Goal: Task Accomplishment & Management: Manage account settings

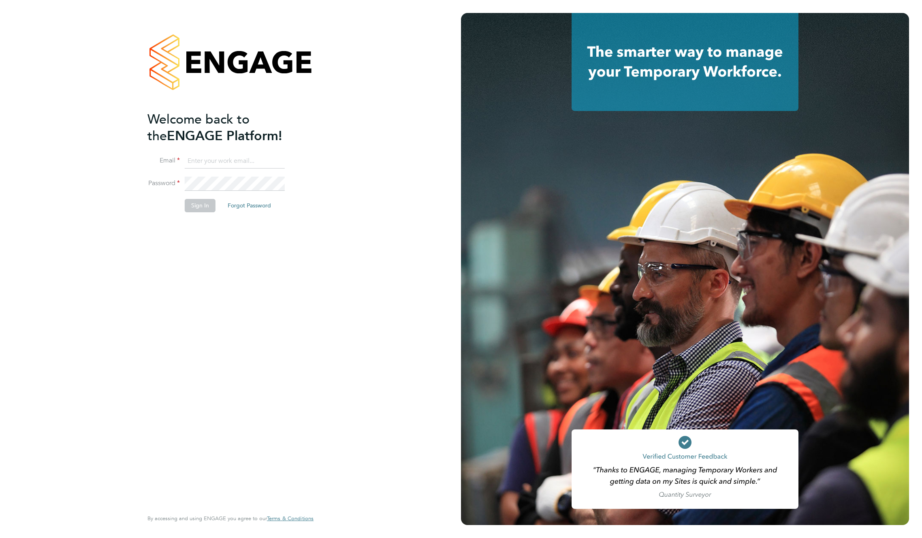
type input "support@engagelabs.io"
click at [194, 210] on button "Sign In" at bounding box center [200, 205] width 31 height 13
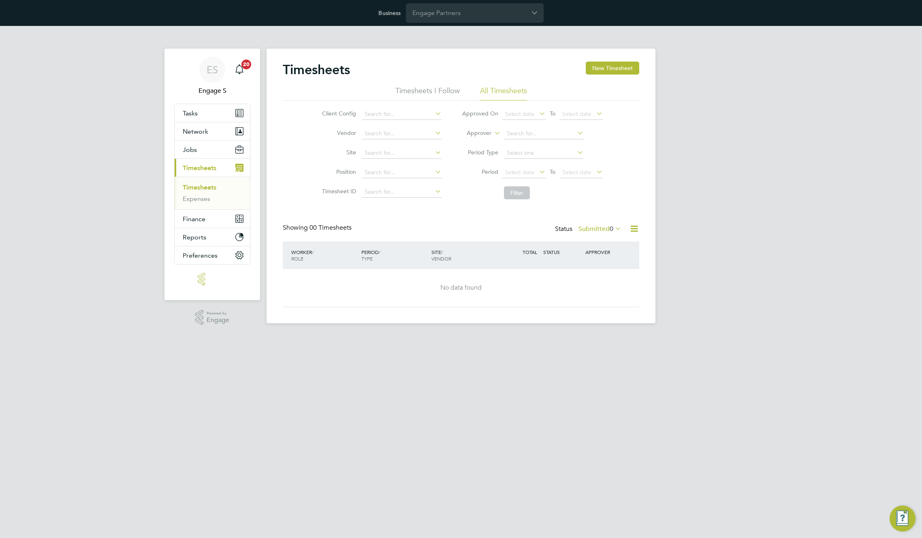
click at [488, 73] on div "Timesheets New Timesheet" at bounding box center [461, 74] width 357 height 24
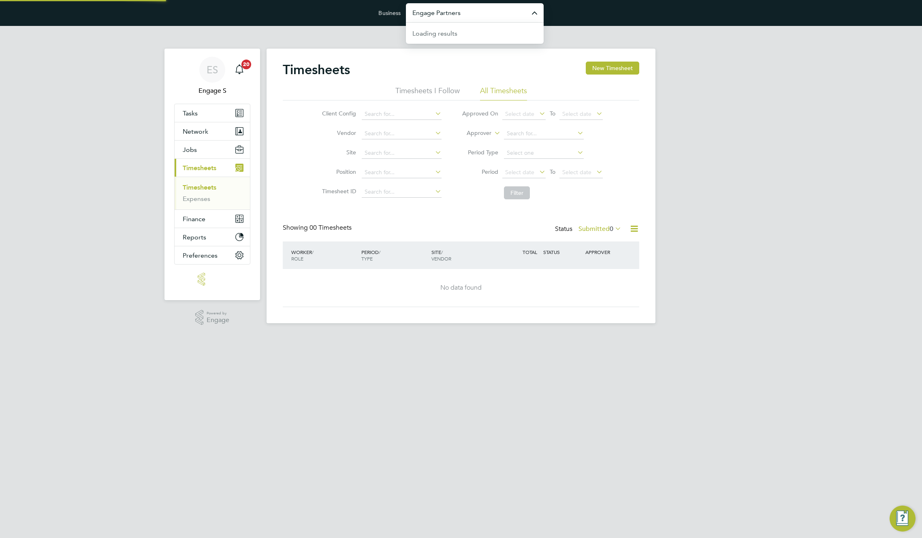
click at [481, 15] on input "Engage Partners" at bounding box center [475, 12] width 138 height 19
click at [473, 30] on span "Amazing Recruitment Limited" at bounding box center [457, 33] width 88 height 10
type input "Amazing Recruitment Limited"
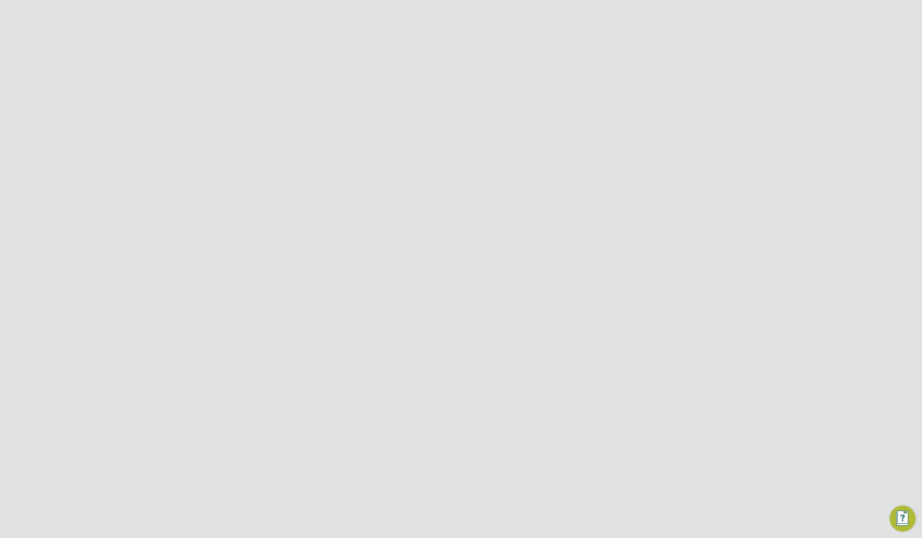
click at [196, 149] on span "Network" at bounding box center [196, 150] width 26 height 8
click at [196, 169] on link "Team Members" at bounding box center [205, 169] width 45 height 8
click at [625, 175] on icon at bounding box center [622, 178] width 8 height 10
click at [545, 267] on li "Impersonate" at bounding box center [577, 268] width 98 height 11
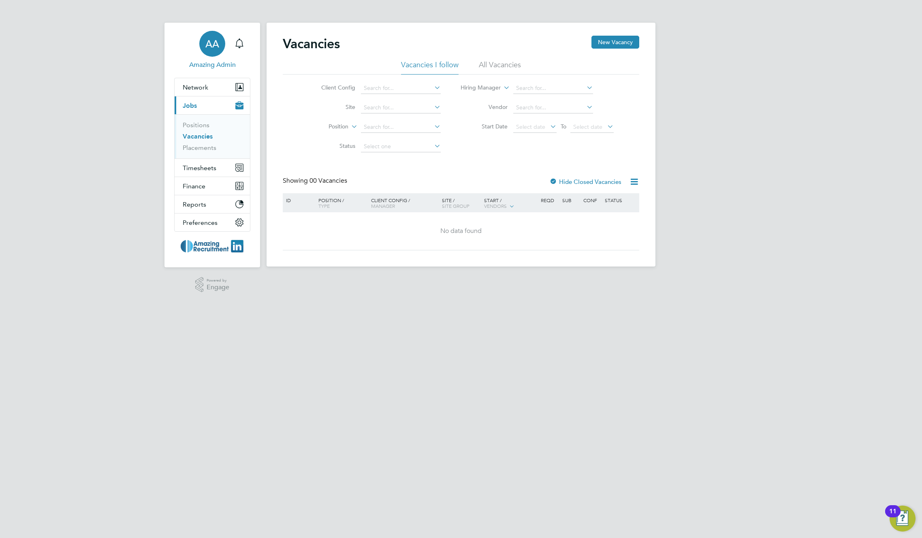
click at [212, 46] on span "AA" at bounding box center [212, 43] width 14 height 11
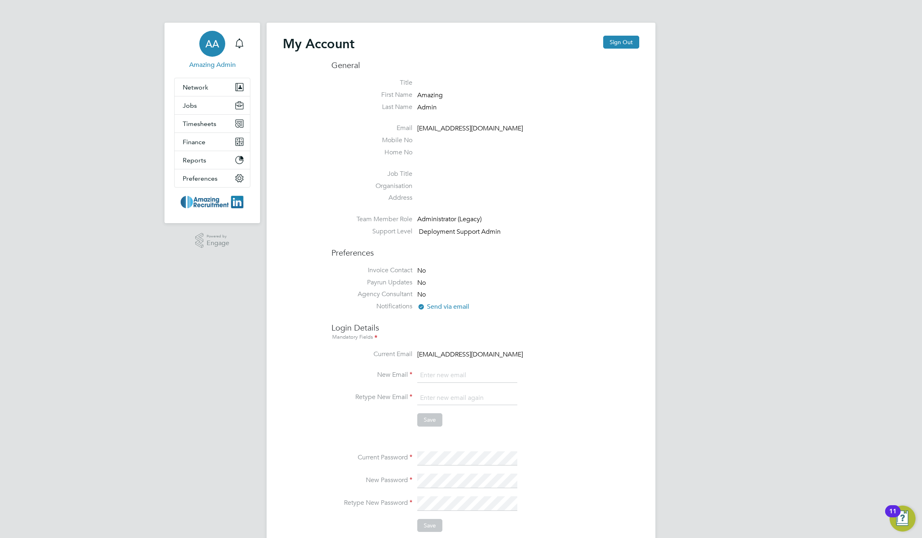
scroll to position [168, 0]
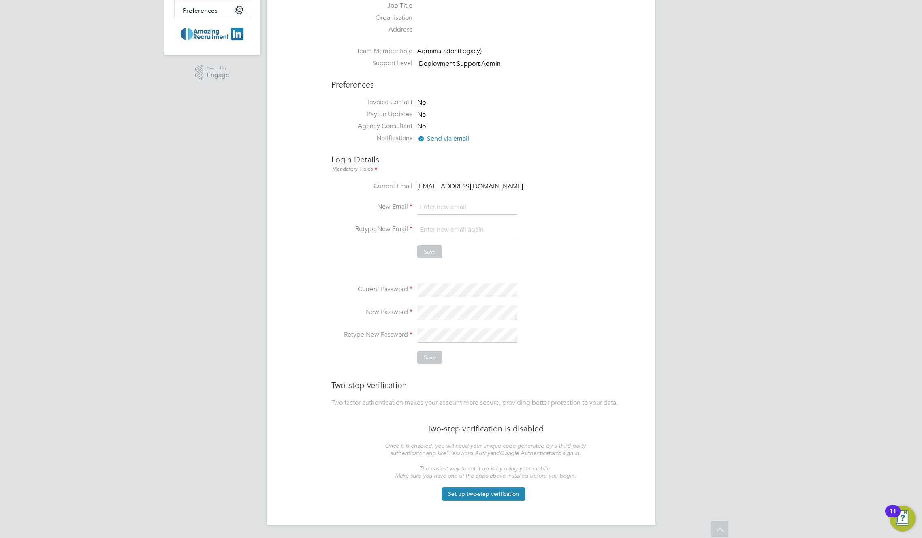
type input "support@engagelabs.io"
click at [351, 332] on label "Retype New Password" at bounding box center [371, 335] width 81 height 9
click at [374, 343] on li "Retype New Password" at bounding box center [485, 339] width 308 height 23
click at [430, 360] on button "Save" at bounding box center [429, 357] width 25 height 13
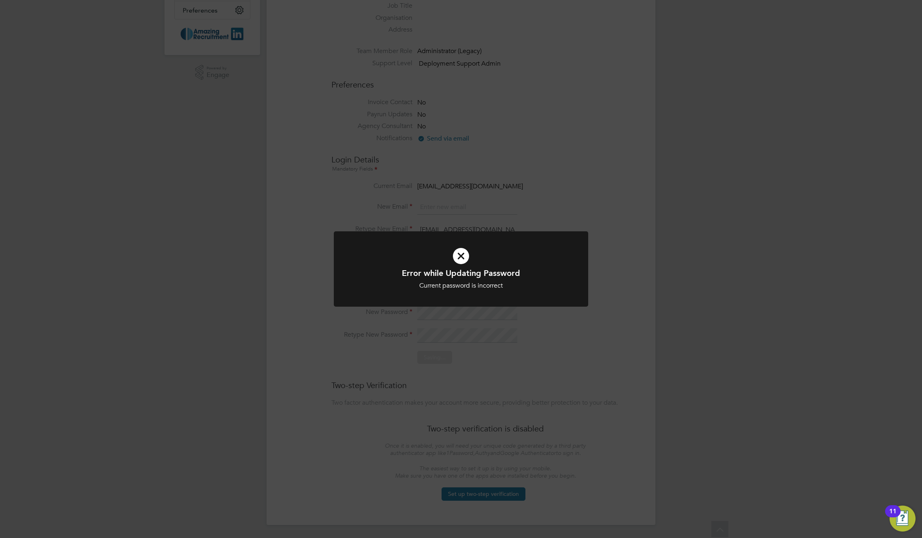
click at [508, 331] on div "Error while Updating Password Current password is incorrect Cancel Okay" at bounding box center [461, 269] width 922 height 538
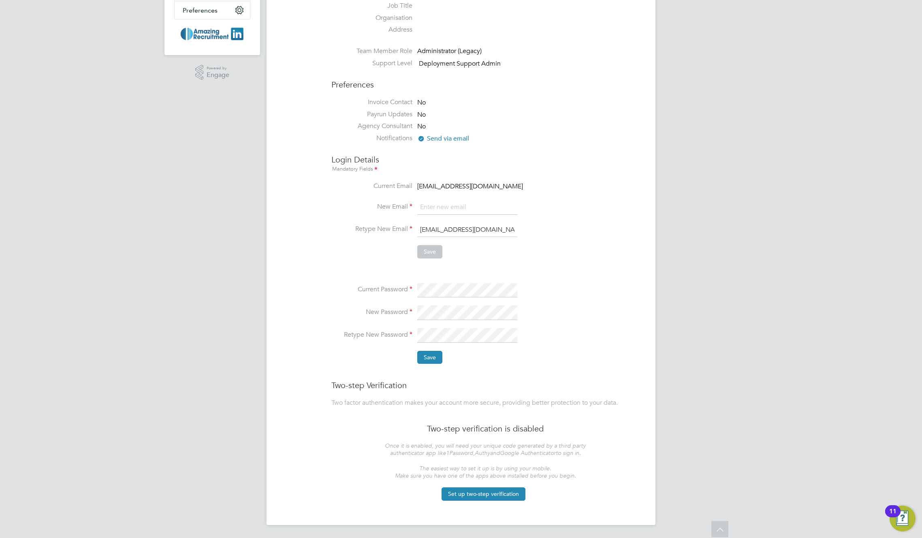
click at [461, 230] on input "support@engagelabs.io" at bounding box center [467, 230] width 100 height 15
click at [353, 278] on ul "Current Password New Password Retype New Password Save" at bounding box center [485, 319] width 308 height 105
click at [427, 355] on button "Save" at bounding box center [429, 357] width 25 height 13
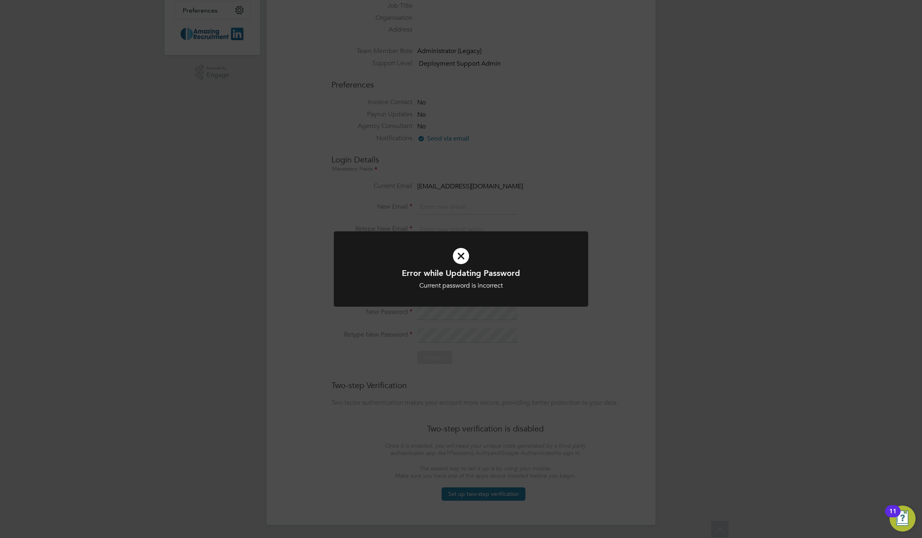
click at [583, 338] on div "Error while Updating Password Current password is incorrect Cancel Okay" at bounding box center [461, 269] width 922 height 538
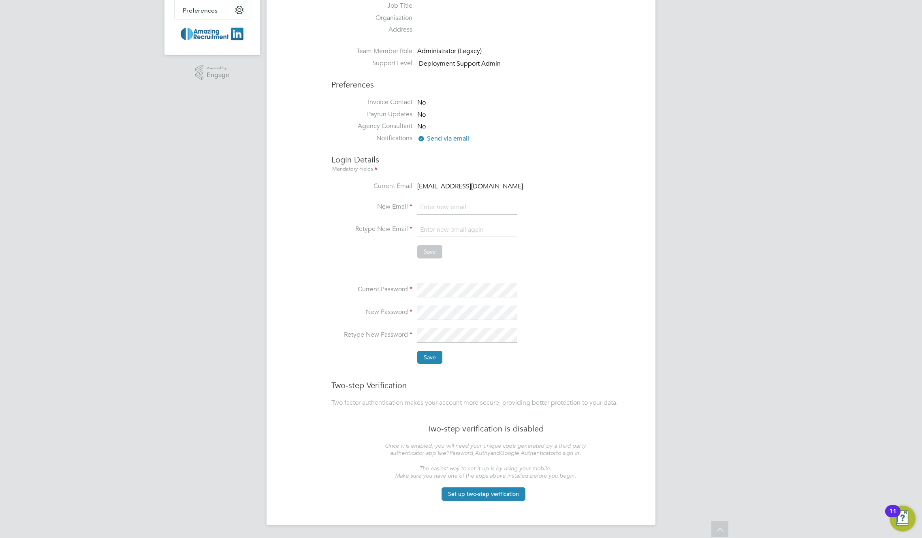
type input "Support@engagelabs.io"
click at [419, 356] on button "Save" at bounding box center [429, 357] width 25 height 13
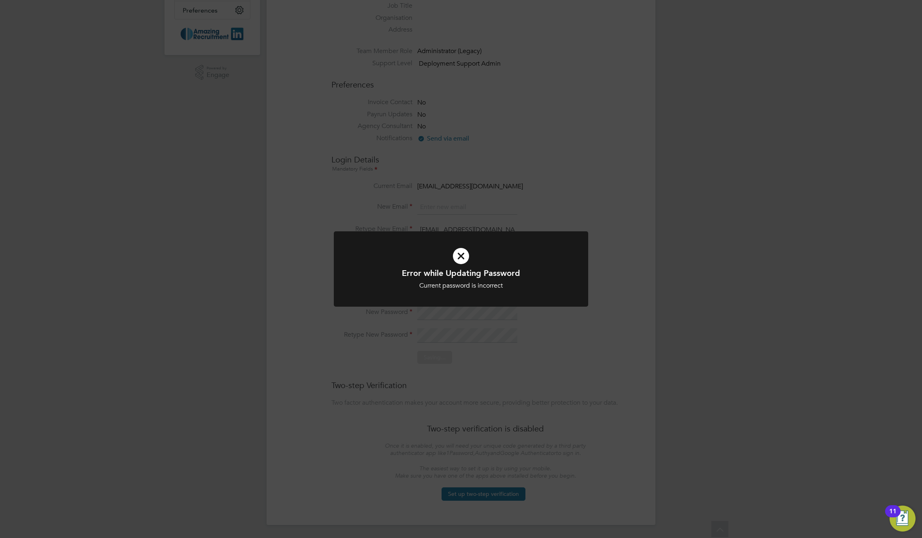
click at [510, 338] on div "Error while Updating Password Current password is incorrect Cancel Okay" at bounding box center [461, 269] width 922 height 538
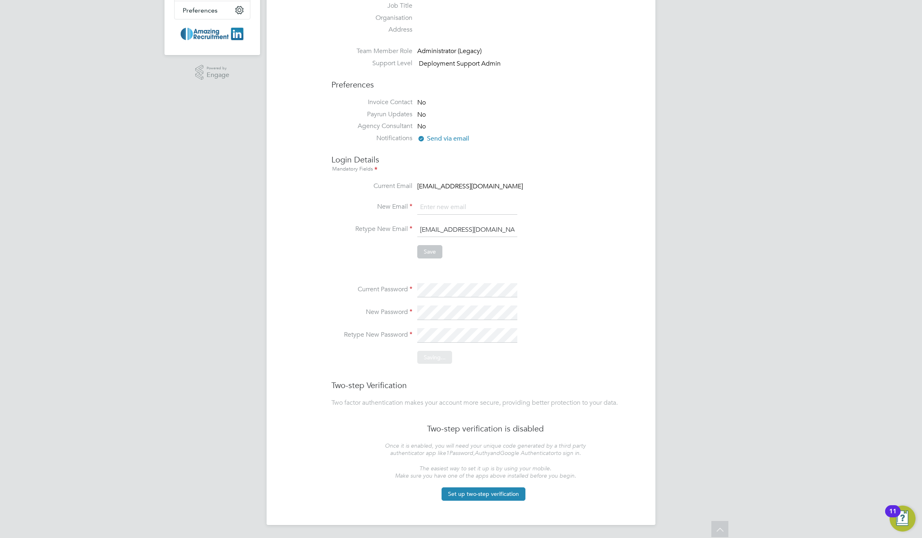
click at [496, 225] on div "Sorry, we are having problems connecting to our services." at bounding box center [461, 190] width 389 height 671
click at [496, 225] on input "Support@engagelabs.io" at bounding box center [467, 230] width 100 height 15
click at [305, 244] on div "My Account Sign Out General Title First Name Amazing Last Name Admin Email admi…" at bounding box center [461, 188] width 357 height 642
click at [442, 187] on span "adminamazing@testacc.com" at bounding box center [470, 186] width 106 height 8
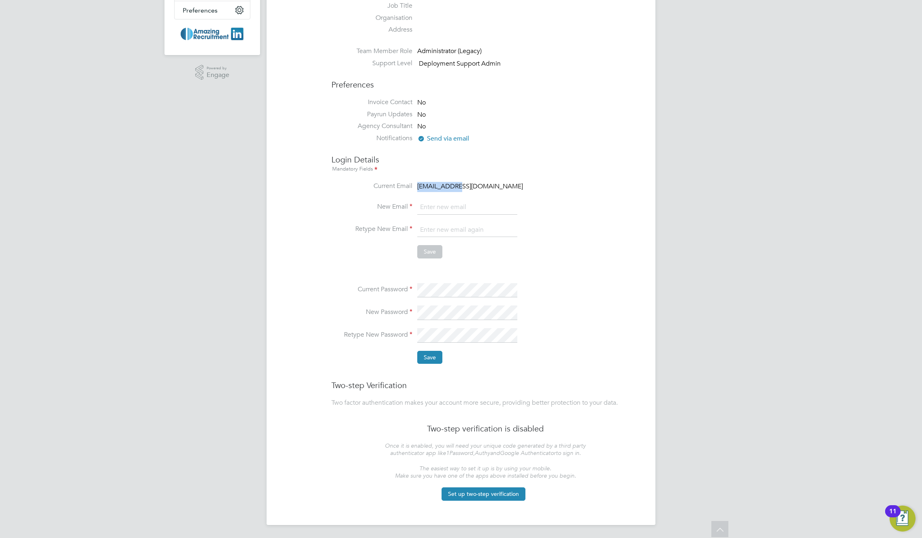
click at [442, 187] on span "adminamazing@testacc.com" at bounding box center [470, 186] width 106 height 8
copy ul "adminamazing@testacc.com New Email"
click at [436, 211] on input "email" at bounding box center [467, 207] width 100 height 15
type input "testlt@gmail.com"
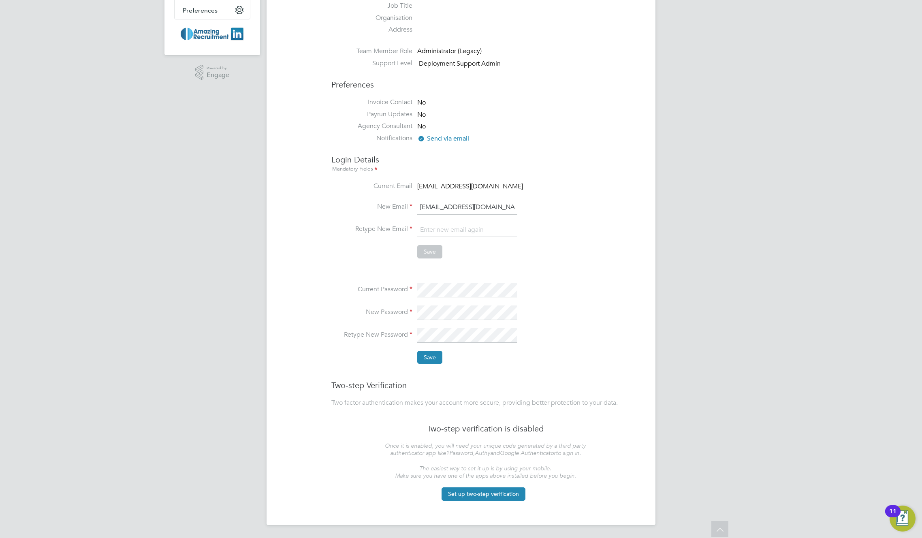
click at [317, 234] on div "My Account Sign Out General Title First Name Amazing Last Name Admin Email admi…" at bounding box center [461, 188] width 357 height 642
click at [437, 232] on input "email" at bounding box center [467, 230] width 100 height 15
type input "testlt@gmail.com"
click at [540, 199] on li "Current Email adminamazing@testacc.com" at bounding box center [485, 191] width 308 height 18
click at [428, 254] on button "Save" at bounding box center [429, 251] width 25 height 13
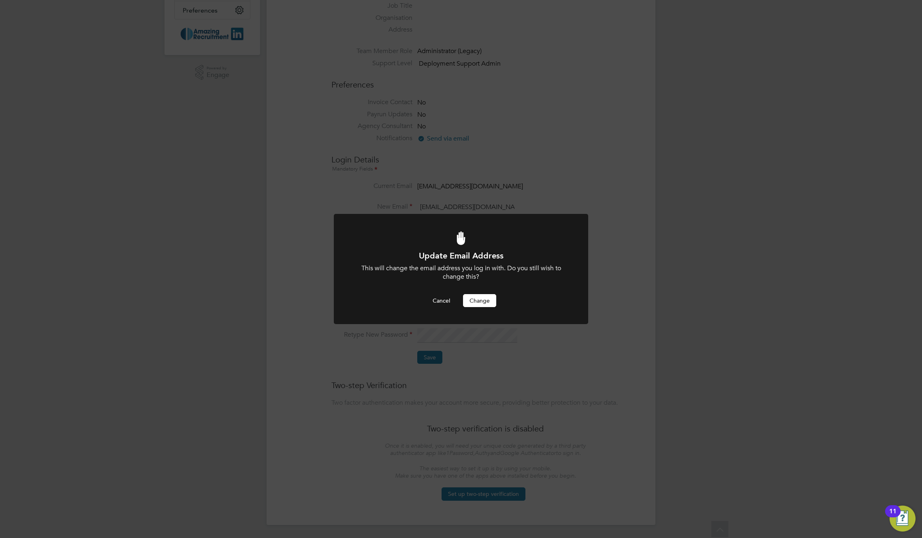
scroll to position [0, 0]
click at [476, 300] on button "Change" at bounding box center [479, 300] width 33 height 13
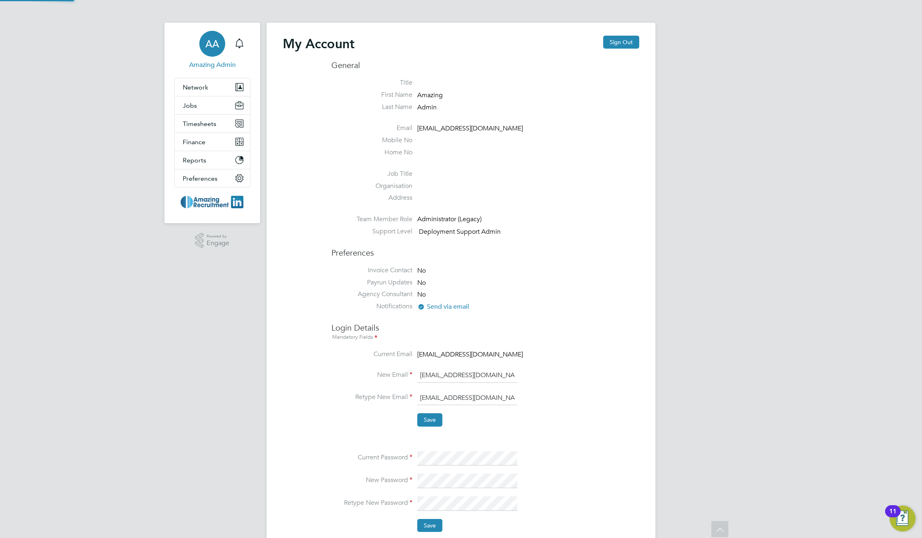
scroll to position [168, 0]
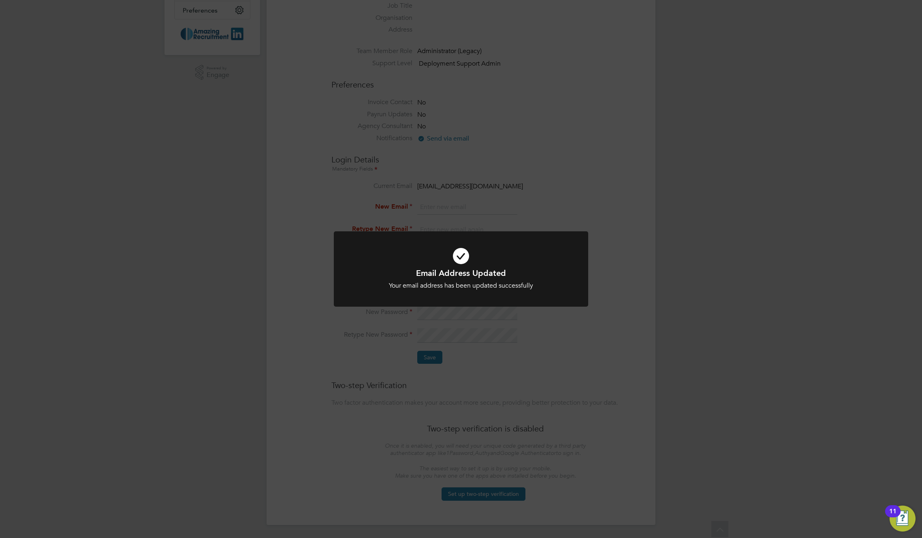
click at [568, 205] on div "Email Address Updated Your email address has been updated successfully Cancel O…" at bounding box center [461, 269] width 922 height 538
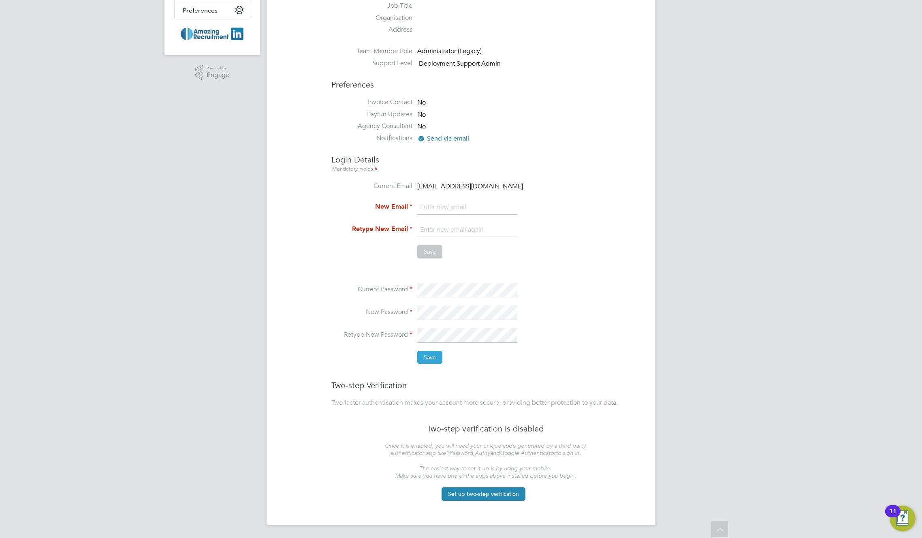
click at [431, 360] on button "Save" at bounding box center [429, 357] width 25 height 13
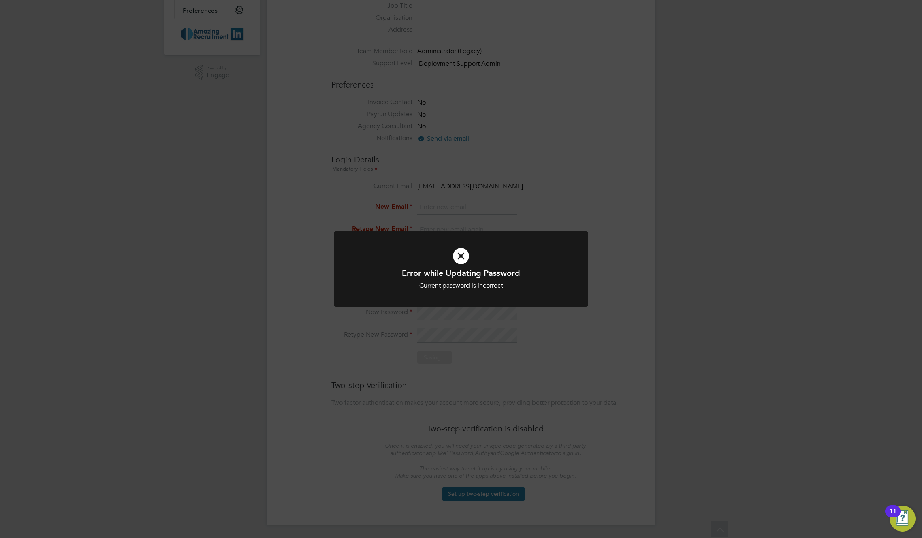
click at [580, 321] on div "Error while Updating Password Current password is incorrect Cancel Okay" at bounding box center [461, 269] width 922 height 538
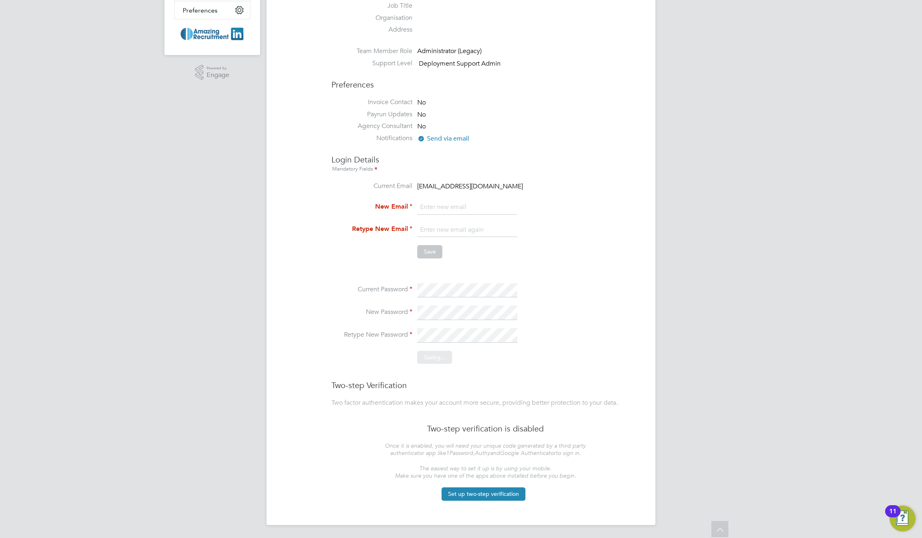
click at [449, 187] on span "testlt@gmail.com" at bounding box center [470, 186] width 106 height 8
copy ul "testlt@gmail.com New Email"
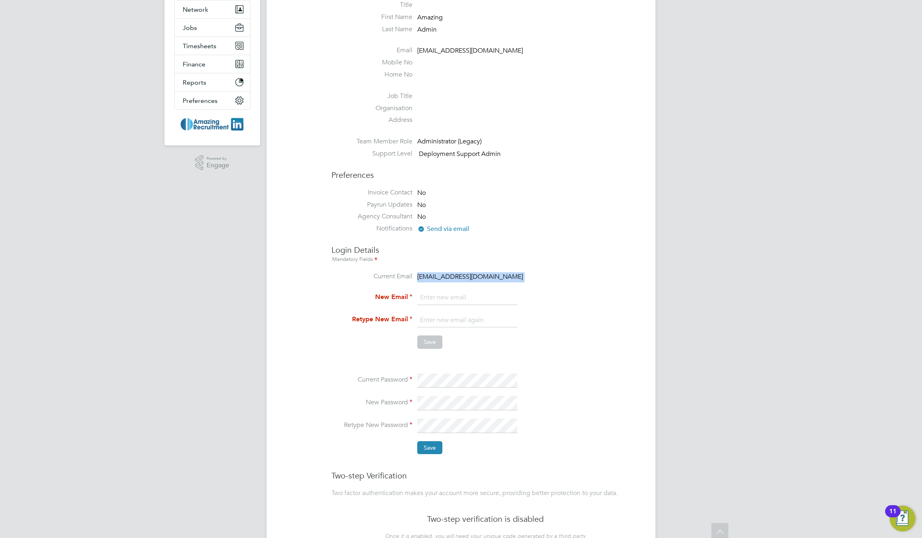
scroll to position [0, 0]
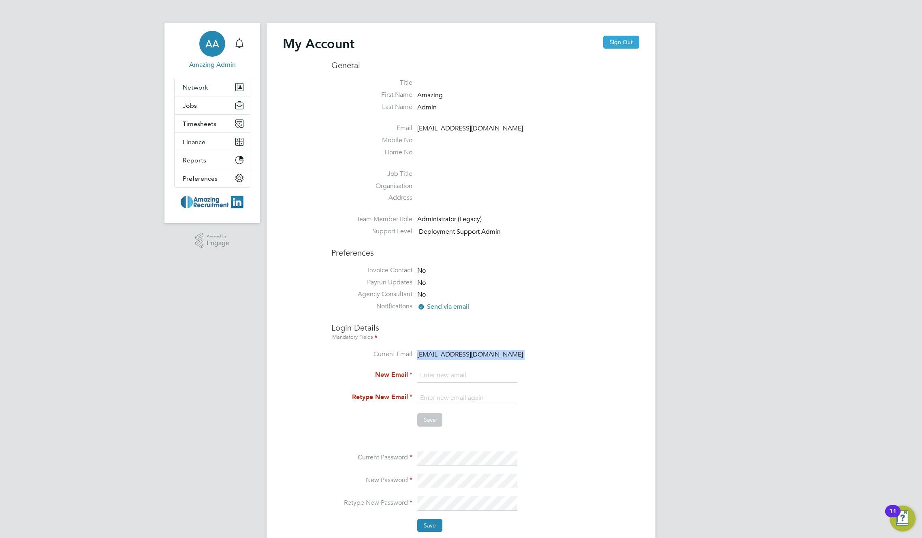
click at [621, 45] on button "Sign Out" at bounding box center [621, 42] width 36 height 13
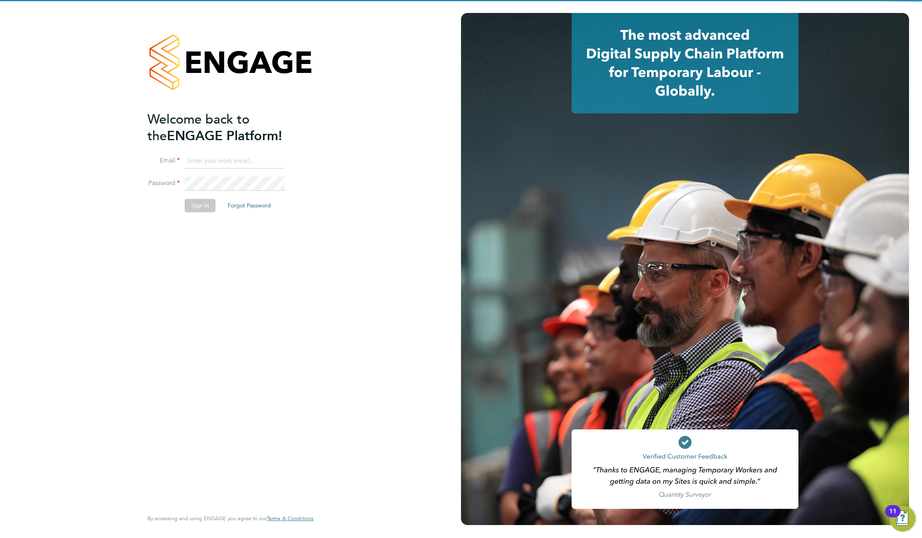
click at [225, 160] on input at bounding box center [235, 161] width 100 height 15
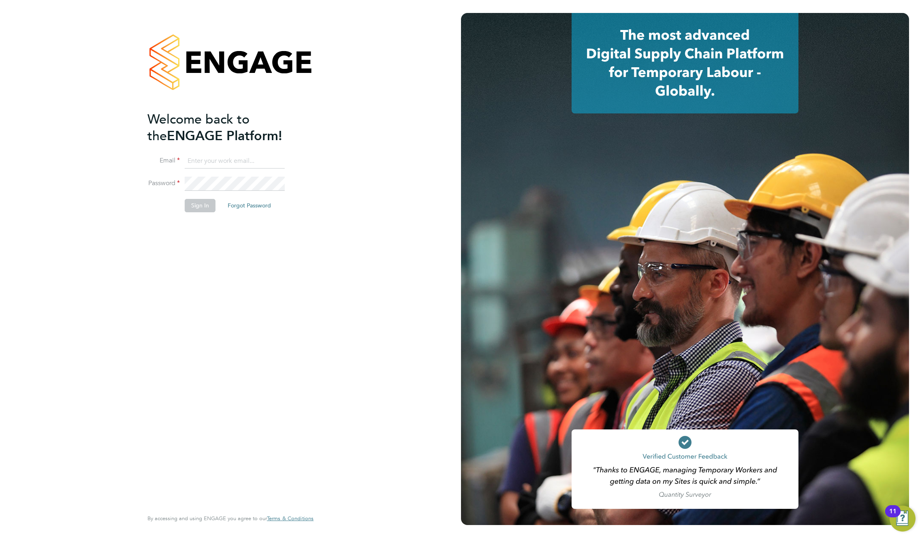
paste input "testlt@gmail.com"
type input "support@engagelabs.io"
click at [219, 159] on div "Sorry, we are having problems connecting to our services." at bounding box center [230, 269] width 461 height 538
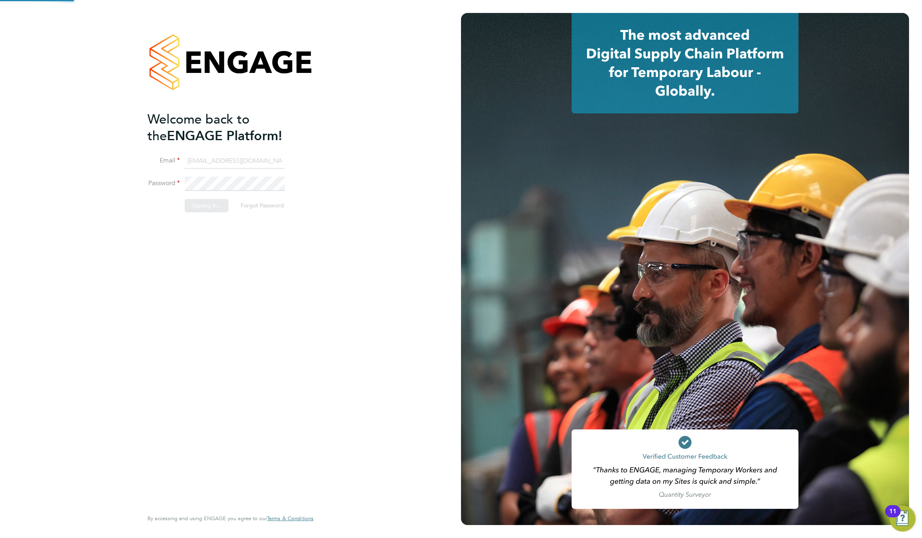
click at [219, 159] on div "Sorry, we are having problems connecting to our services." at bounding box center [230, 269] width 461 height 538
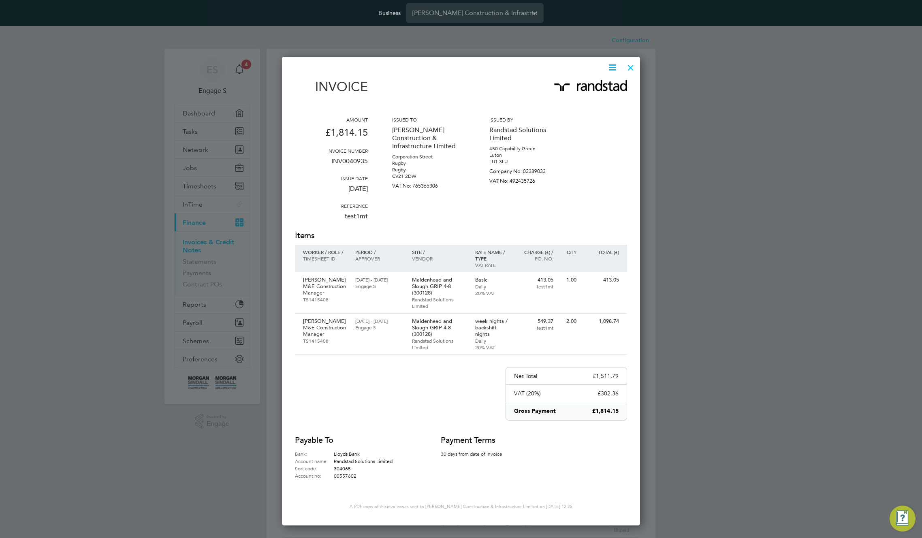
click at [629, 68] on div at bounding box center [631, 65] width 15 height 15
